Goal: Information Seeking & Learning: Learn about a topic

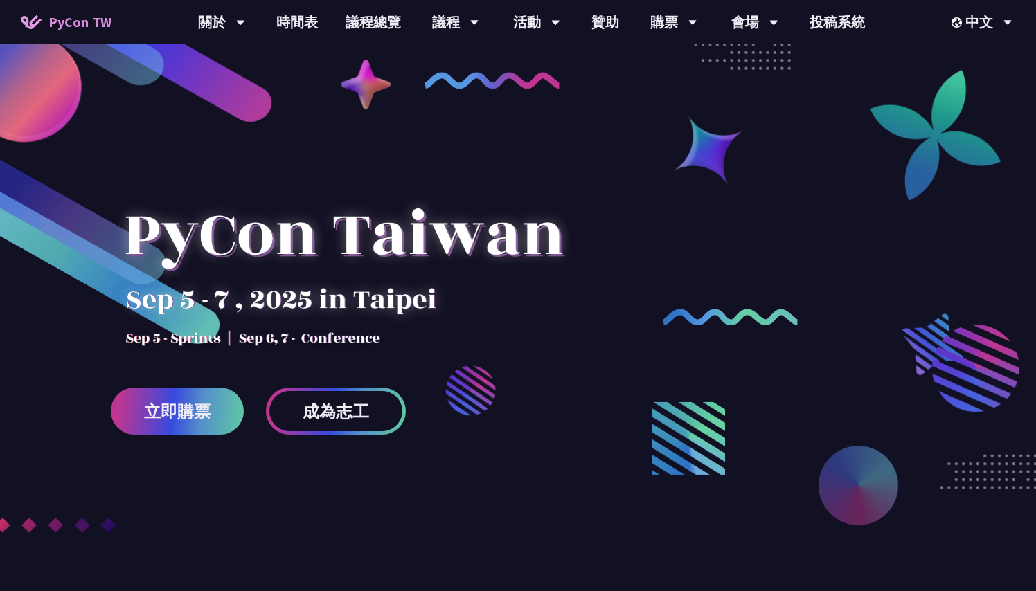
drag, startPoint x: 572, startPoint y: 239, endPoint x: 114, endPoint y: 238, distance: 457.5
click at [114, 238] on div at bounding box center [344, 249] width 466 height 194
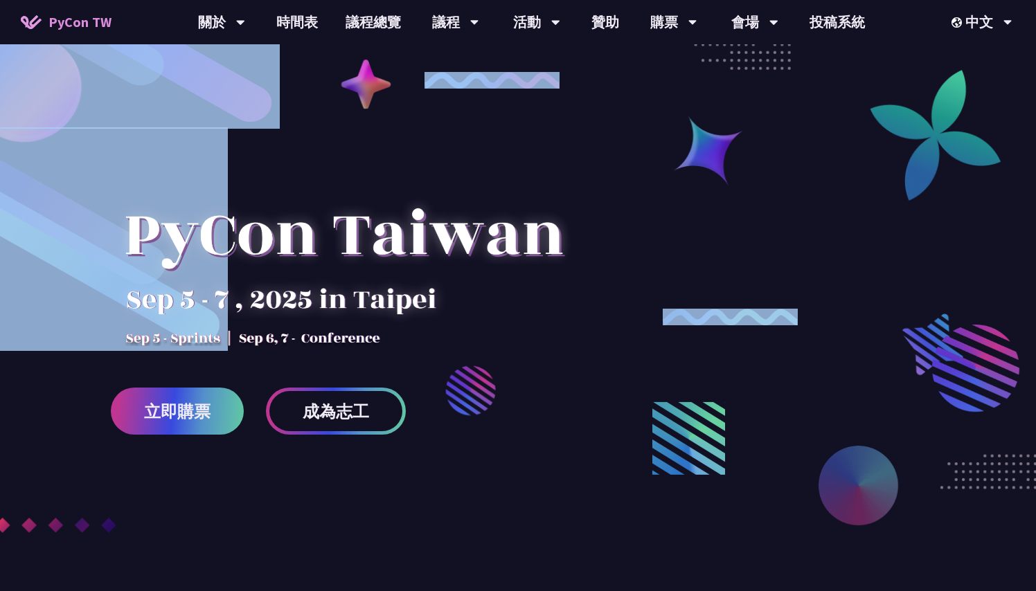
drag, startPoint x: 129, startPoint y: 237, endPoint x: 610, endPoint y: 235, distance: 481.1
click at [610, 235] on div "立即購票 成為志工" at bounding box center [518, 275] width 1036 height 550
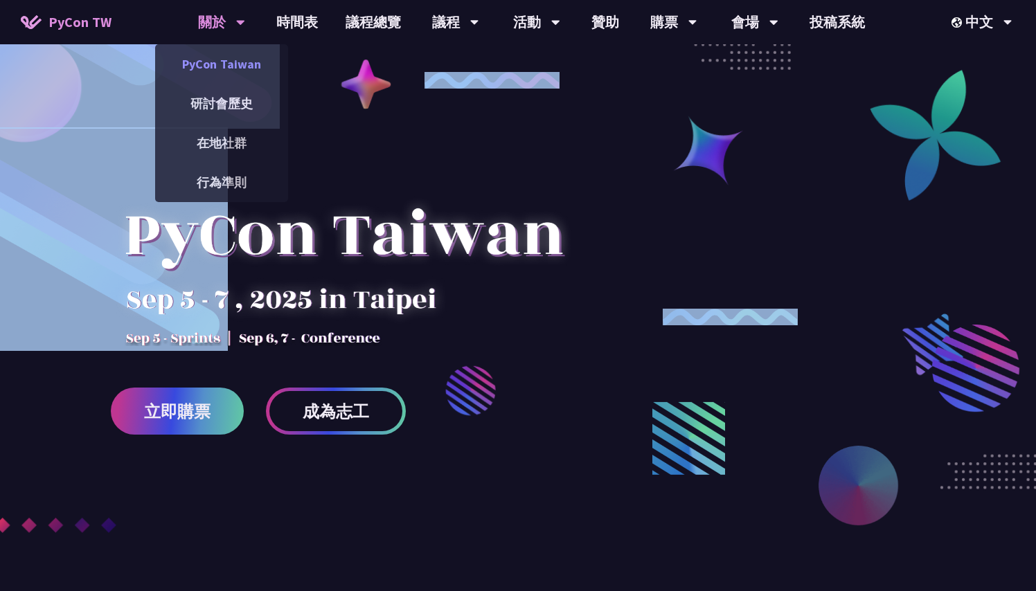
click at [235, 63] on link "PyCon Taiwan" at bounding box center [221, 64] width 133 height 33
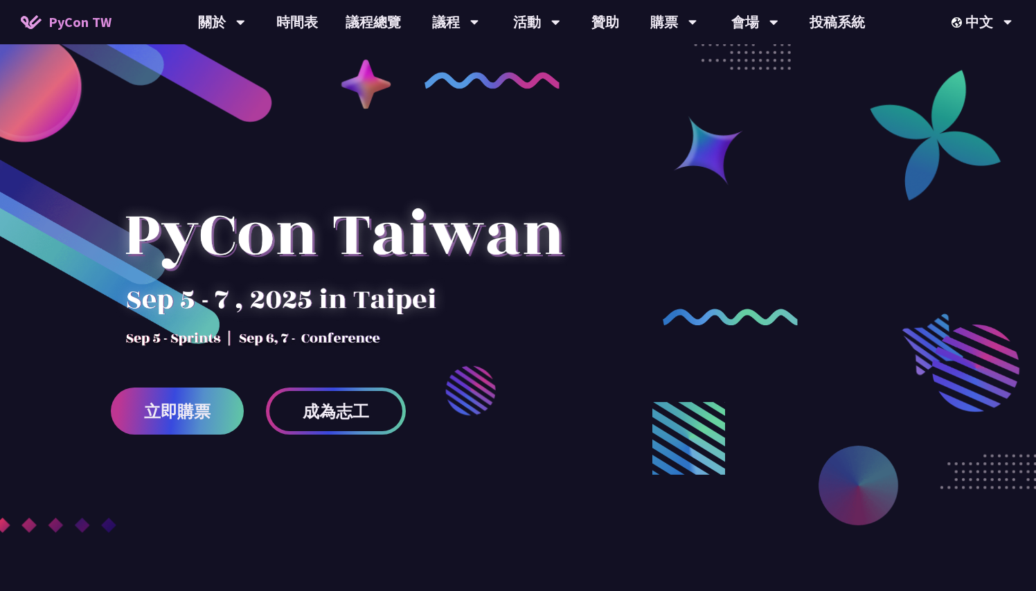
click at [406, 333] on div at bounding box center [344, 249] width 466 height 194
click at [388, 21] on link "議程總覽" at bounding box center [373, 22] width 83 height 44
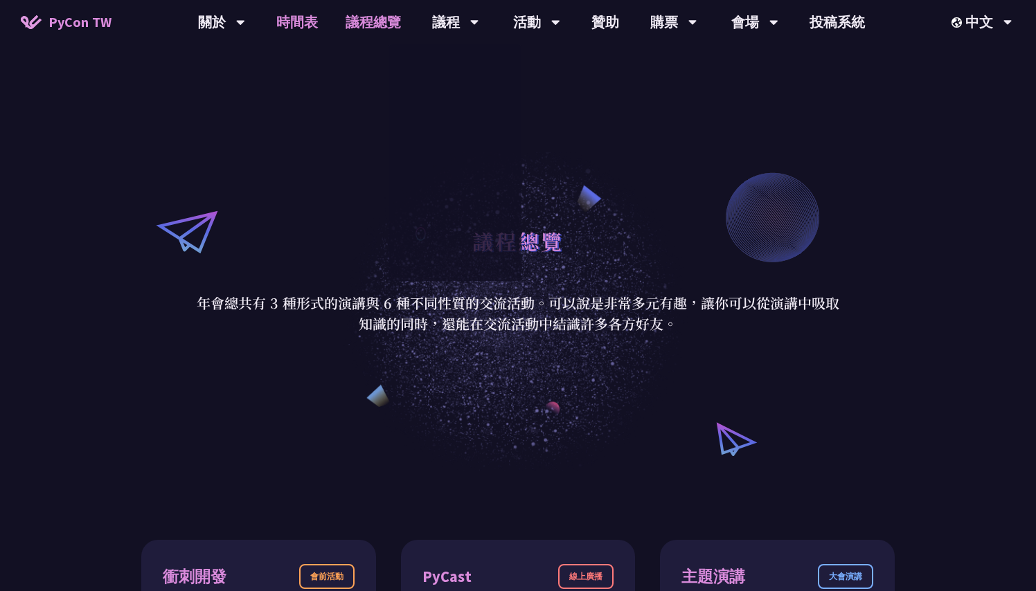
click at [296, 31] on link "時間表" at bounding box center [296, 22] width 69 height 44
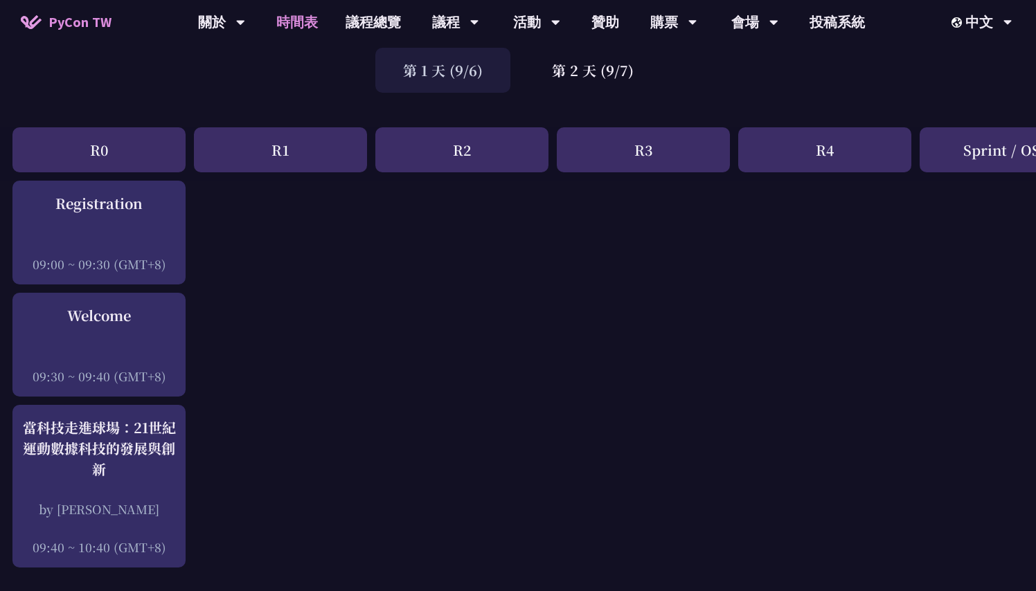
scroll to position [80, 1]
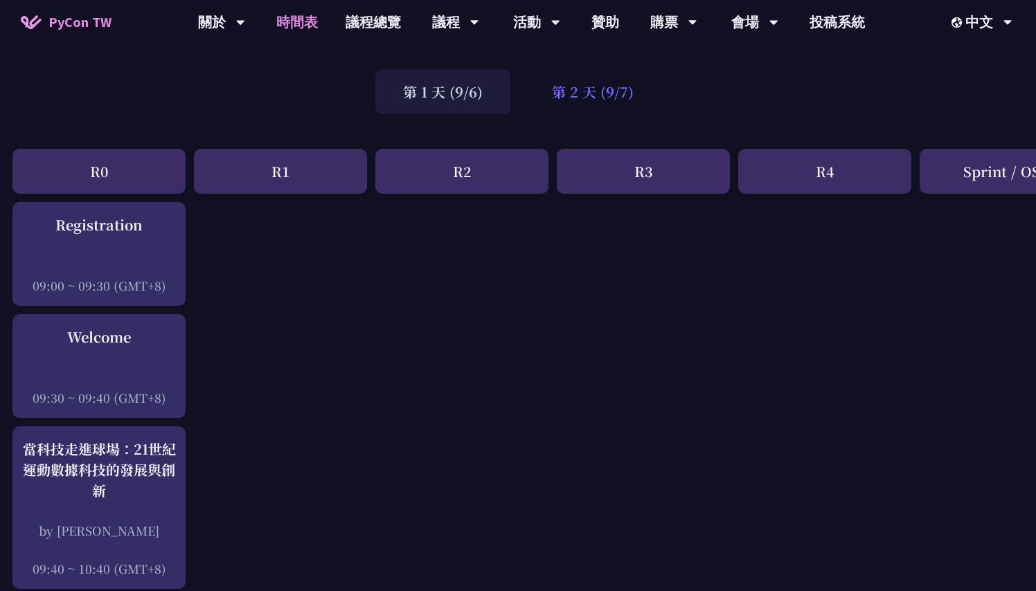
click at [605, 91] on div "第 2 天 (9/7)" at bounding box center [592, 91] width 137 height 45
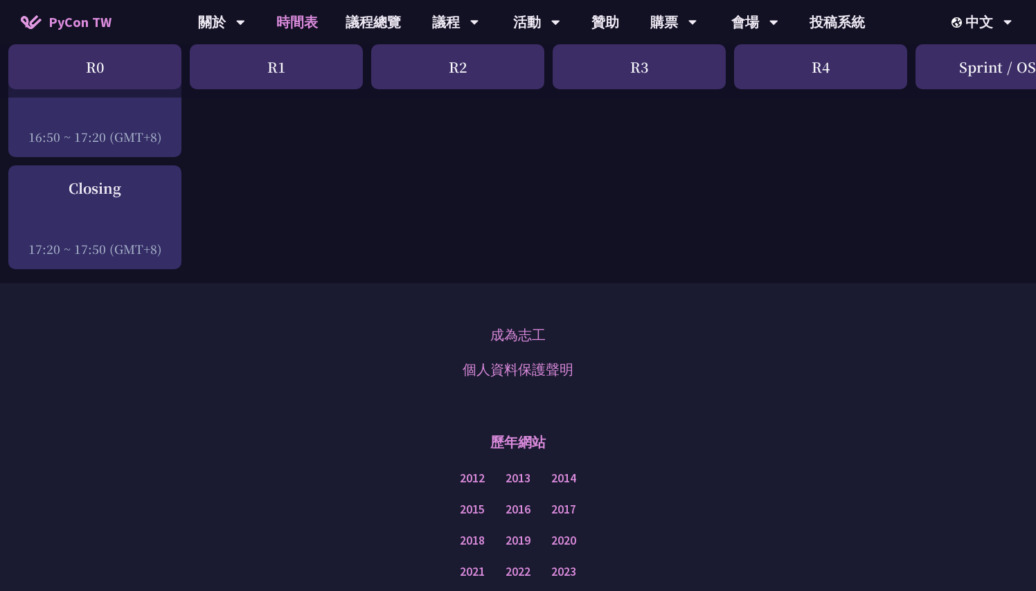
scroll to position [2189, 6]
